Goal: Task Accomplishment & Management: Complete application form

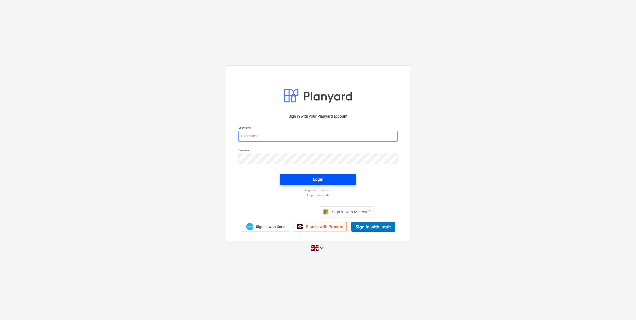
type input "[EMAIL_ADDRESS][DOMAIN_NAME]"
click at [320, 176] on div "Login" at bounding box center [318, 179] width 10 height 7
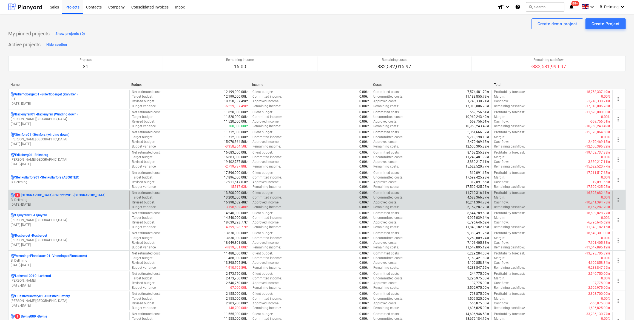
click at [27, 199] on p "B. Dellming" at bounding box center [69, 200] width 116 height 5
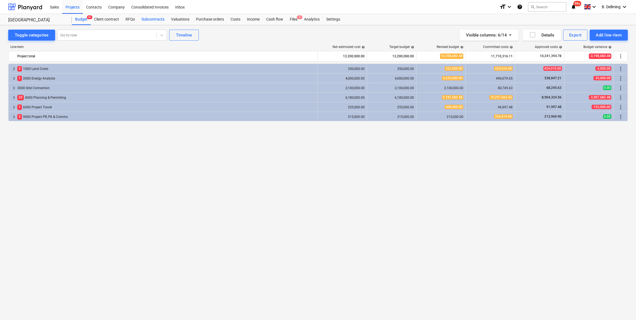
click at [152, 19] on div "Subcontracts" at bounding box center [153, 19] width 30 height 11
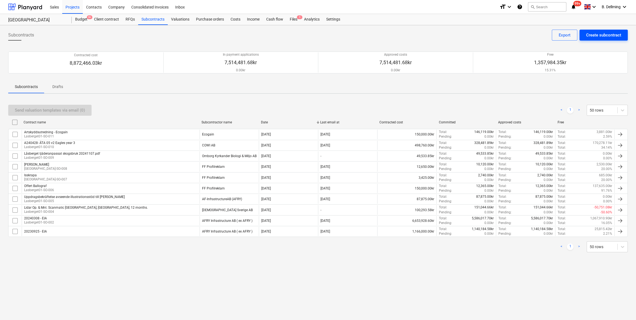
click at [601, 34] on div "Create subcontract" at bounding box center [603, 35] width 35 height 7
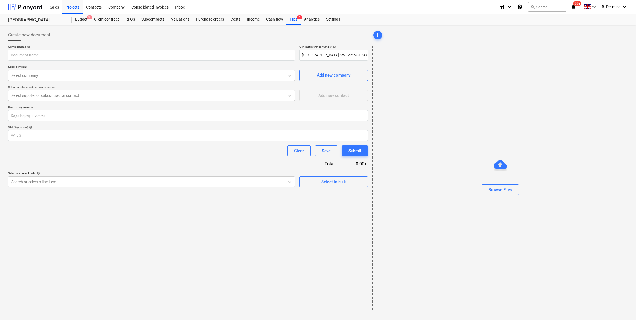
type input "[GEOGRAPHIC_DATA]-SWE221201-SO-013"
click at [64, 55] on input "text" at bounding box center [151, 55] width 287 height 11
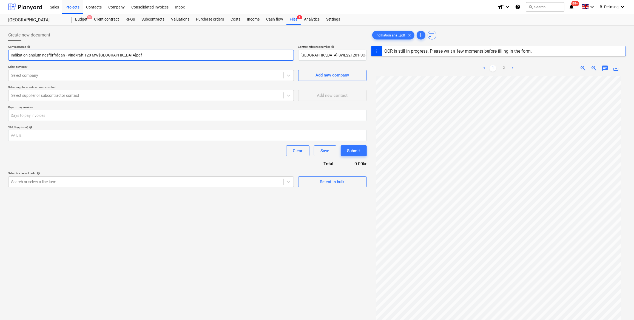
drag, startPoint x: 29, startPoint y: 55, endPoint x: 0, endPoint y: 54, distance: 29.3
click at [0, 54] on html "Sales Projects Contacts Company Consolidated Invoices Inbox format_size keyboar…" at bounding box center [317, 160] width 634 height 320
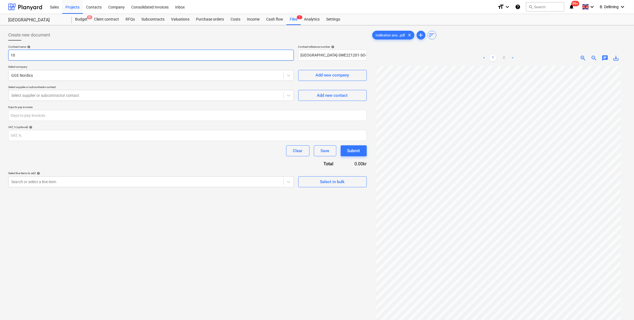
type input "1"
type input "Nätutredning - [GEOGRAPHIC_DATA], VB Energi"
click at [52, 75] on div at bounding box center [145, 75] width 269 height 5
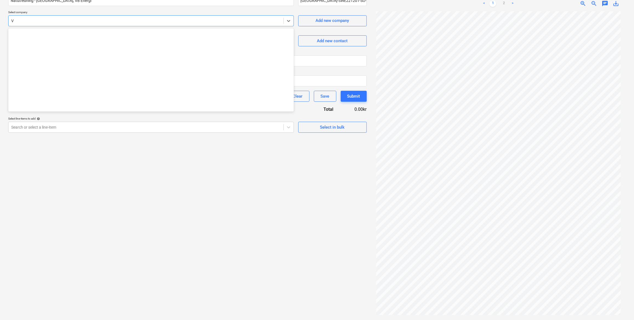
scroll to position [1716, 0]
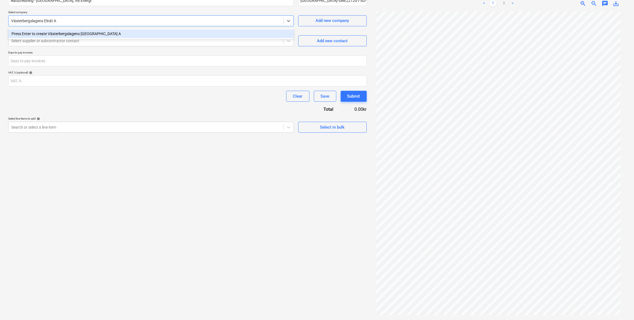
type input "Västerbergslagens Elnät AB"
click at [88, 35] on div "Press Enter to create Västerbergslagens Elnät AB" at bounding box center [151, 33] width 286 height 9
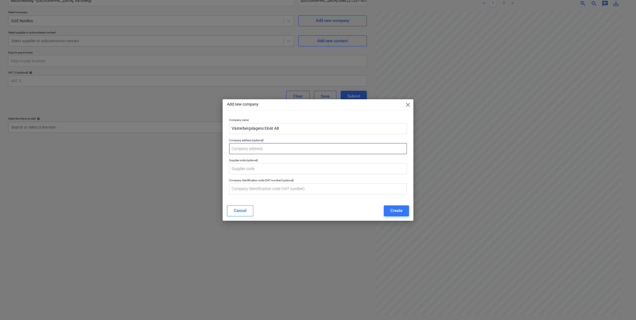
click at [263, 149] on input "text" at bounding box center [318, 148] width 178 height 11
type input "Box 860, 771 28 Ludvika."
click at [249, 171] on input "text" at bounding box center [318, 168] width 178 height 11
click at [238, 191] on input "text" at bounding box center [318, 188] width 178 height 11
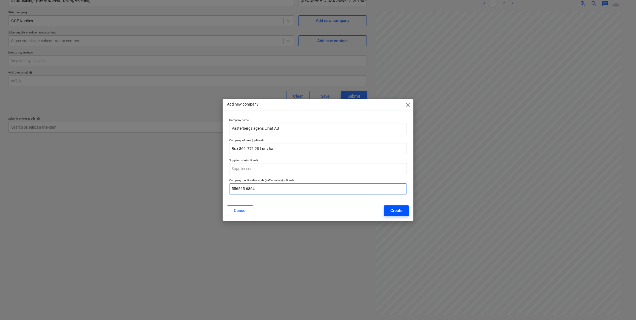
type input "556565-6864"
click at [398, 212] on div "Create" at bounding box center [396, 210] width 12 height 7
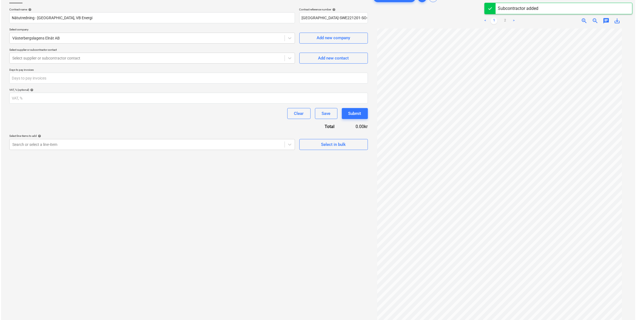
scroll to position [30, 0]
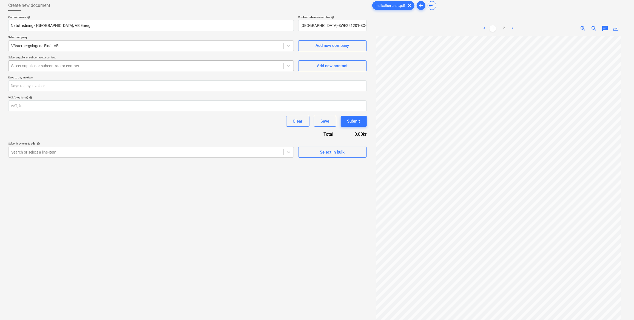
click at [28, 65] on div at bounding box center [145, 65] width 269 height 5
click at [314, 63] on span "Add new contact" at bounding box center [332, 65] width 55 height 7
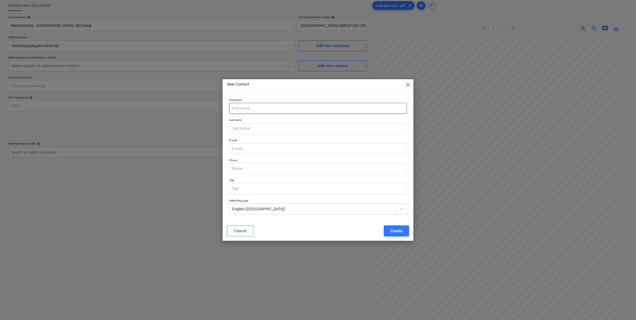
click at [256, 109] on input "text" at bounding box center [318, 108] width 178 height 11
type input "[PERSON_NAME]"
type input "Aldenlid"
click at [241, 143] on input "email" at bounding box center [318, 148] width 178 height 11
paste input "[EMAIL_ADDRESS][DOMAIN_NAME]"
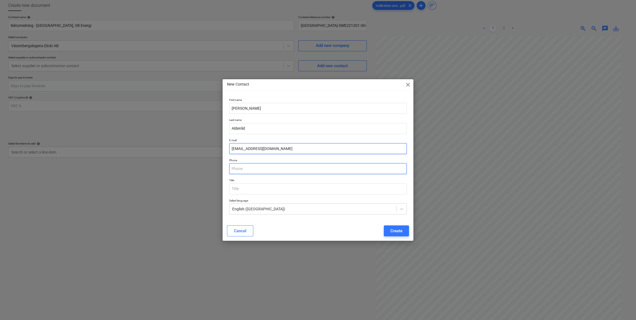
type input "[EMAIL_ADDRESS][DOMAIN_NAME]"
click at [245, 170] on input "text" at bounding box center [318, 168] width 178 height 11
click at [249, 168] on input "text" at bounding box center [318, 168] width 178 height 11
paste input "0240-876 26"
type input "0240-876 26"
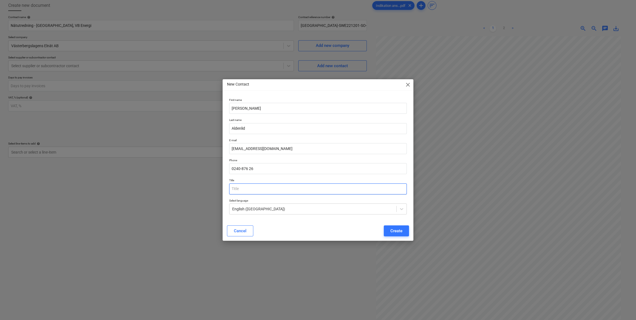
click at [243, 191] on input "text" at bounding box center [318, 188] width 178 height 11
click at [252, 188] on input "text" at bounding box center [318, 188] width 178 height 11
type input "Technical customer support"
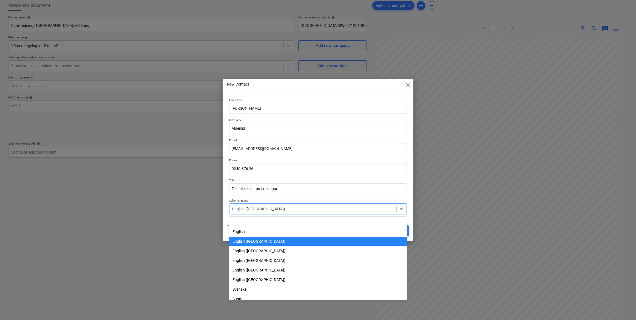
click at [288, 206] on div "English ([GEOGRAPHIC_DATA])" at bounding box center [312, 209] width 167 height 8
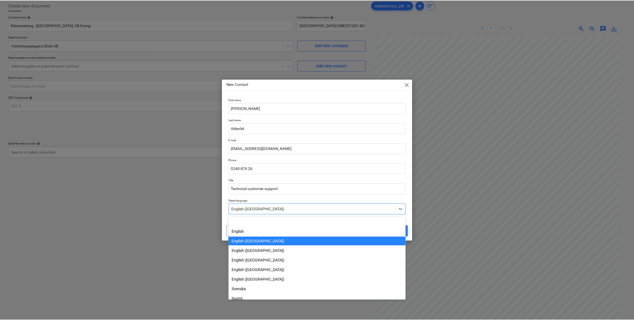
scroll to position [19, 0]
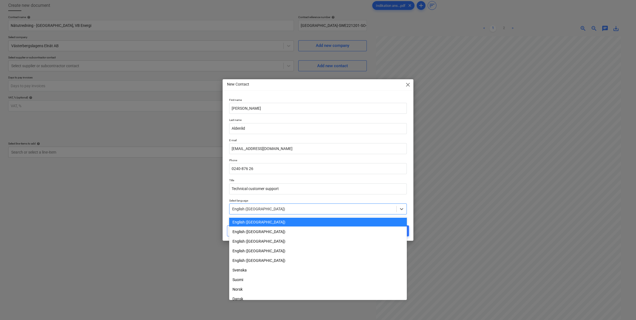
click at [288, 206] on div "English ([GEOGRAPHIC_DATA])" at bounding box center [312, 209] width 167 height 8
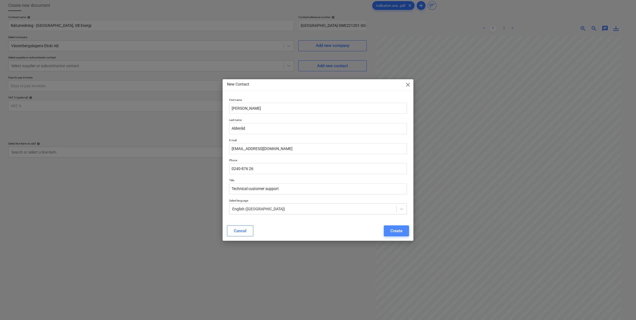
click at [397, 231] on div "Create" at bounding box center [396, 230] width 12 height 7
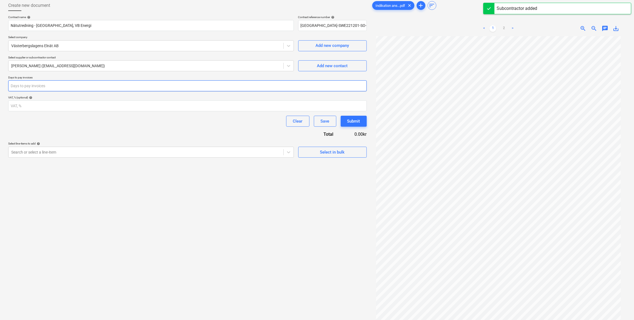
click at [32, 85] on input "number" at bounding box center [187, 85] width 358 height 11
type input "30"
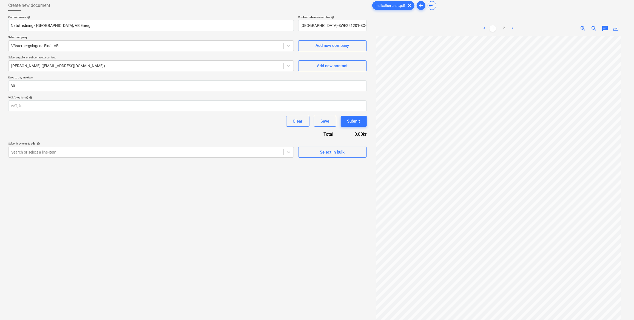
click at [228, 128] on div "Contract name help Nätutredning - [GEOGRAPHIC_DATA], VB Energi Contract referen…" at bounding box center [187, 86] width 358 height 142
click at [41, 150] on div at bounding box center [145, 151] width 269 height 5
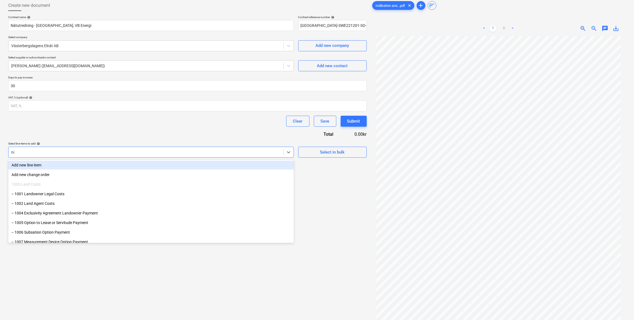
type input "nät"
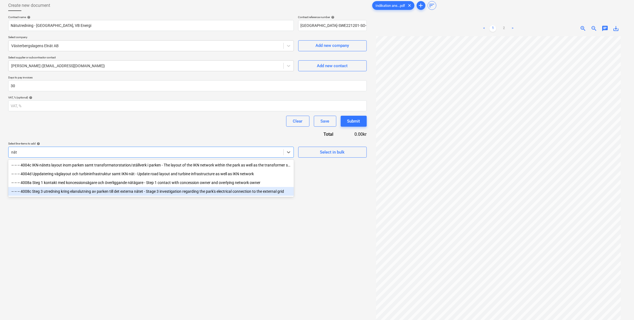
click at [90, 193] on div "-- -- -- 4008c Steg 3 utredning kring elanslutning av parken till det externa n…" at bounding box center [151, 191] width 286 height 9
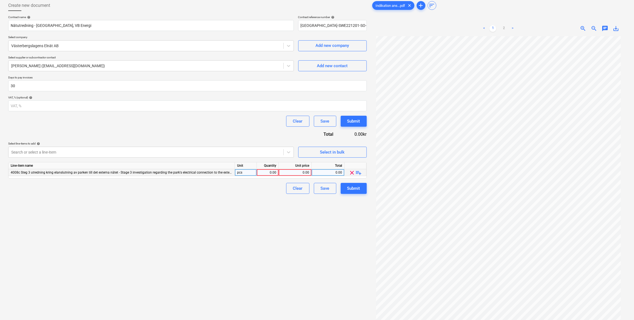
click at [268, 172] on div "0.00" at bounding box center [267, 172] width 17 height 7
type input "1"
click at [305, 172] on div "0.00" at bounding box center [295, 172] width 28 height 7
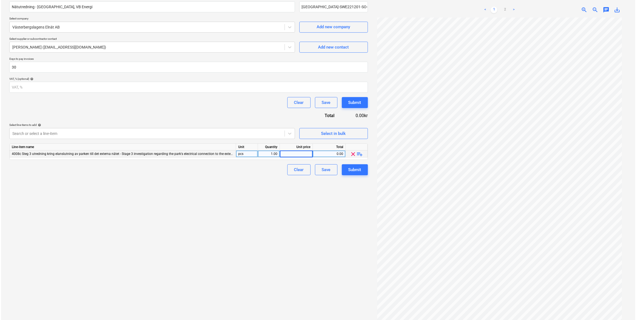
scroll to position [55, 0]
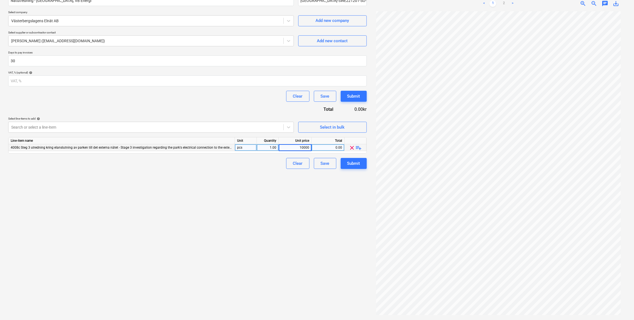
type input "100000"
click at [353, 162] on div "Submit" at bounding box center [353, 163] width 13 height 7
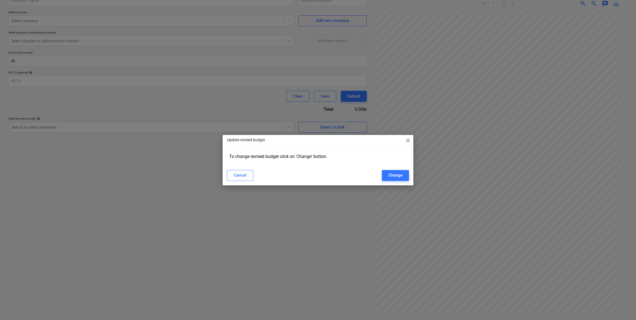
type input "[GEOGRAPHIC_DATA]-SWE221201-SO-013"
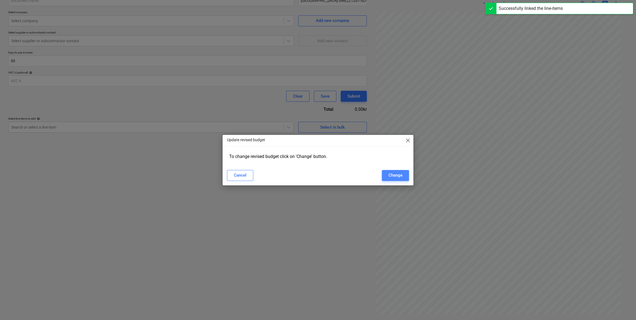
click at [399, 174] on div "Change" at bounding box center [395, 175] width 14 height 7
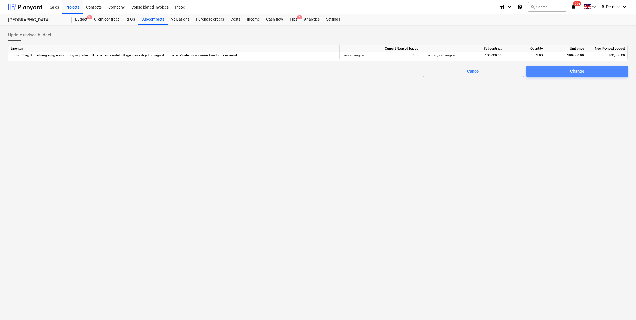
click at [582, 71] on div "Change" at bounding box center [577, 71] width 14 height 7
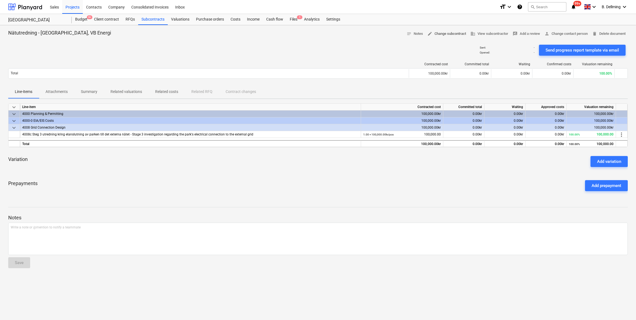
click at [442, 34] on span "edit Change subcontract" at bounding box center [446, 34] width 39 height 6
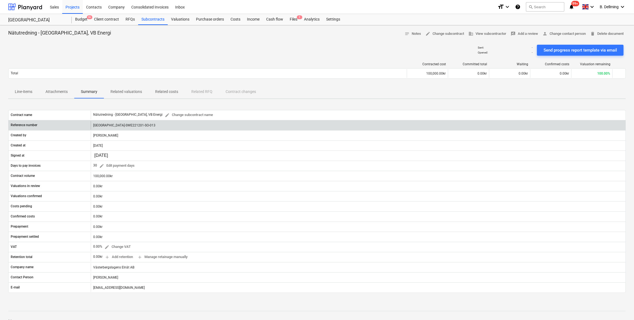
click at [143, 124] on div "[GEOGRAPHIC_DATA]-SWE221201-SO-013" at bounding box center [358, 125] width 535 height 9
click at [137, 124] on div "[GEOGRAPHIC_DATA]-SWE221201-SO-013" at bounding box center [358, 125] width 535 height 9
drag, startPoint x: 137, startPoint y: 124, endPoint x: 92, endPoint y: 123, distance: 45.2
click at [92, 123] on div "[GEOGRAPHIC_DATA]-SWE221201-SO-013" at bounding box center [358, 125] width 535 height 9
copy div "[GEOGRAPHIC_DATA]-SWE221201-SO-013"
